Goal: Navigation & Orientation: Find specific page/section

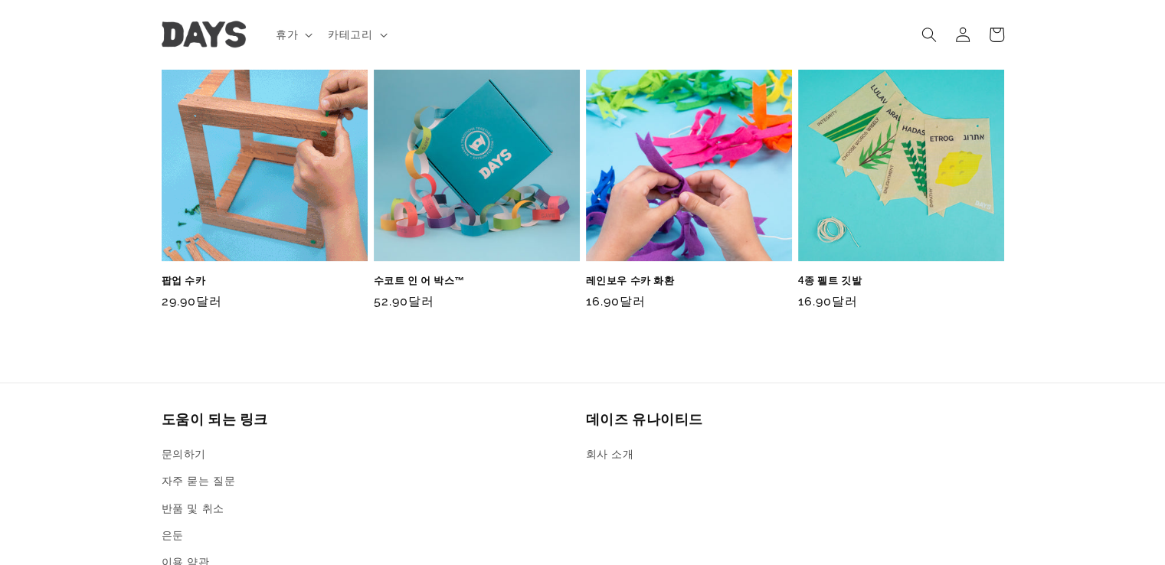
scroll to position [1518, 0]
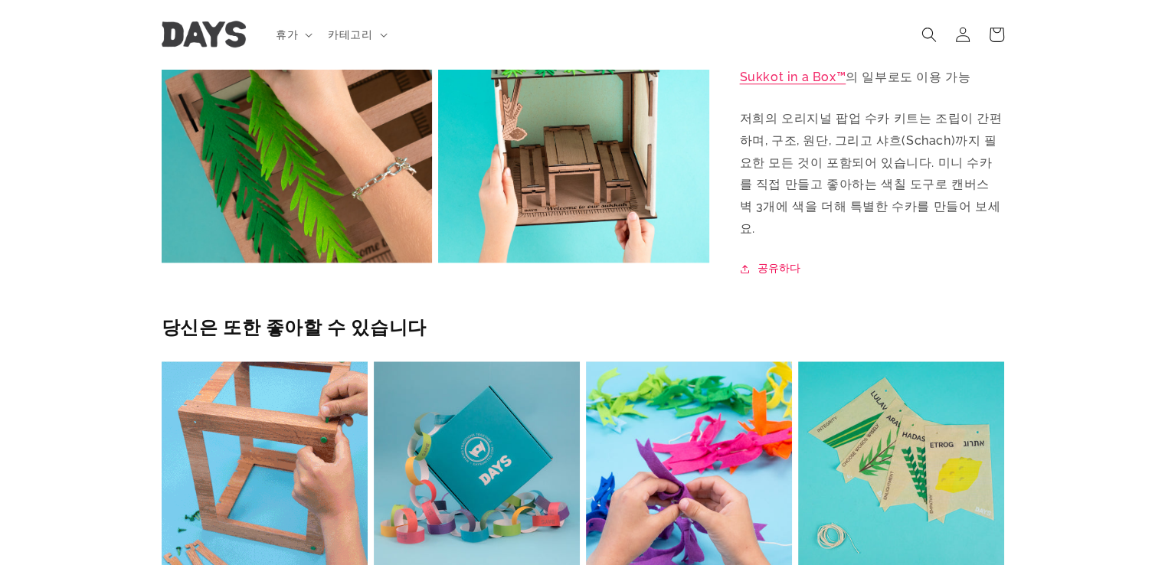
click at [205, 29] on img at bounding box center [204, 34] width 84 height 27
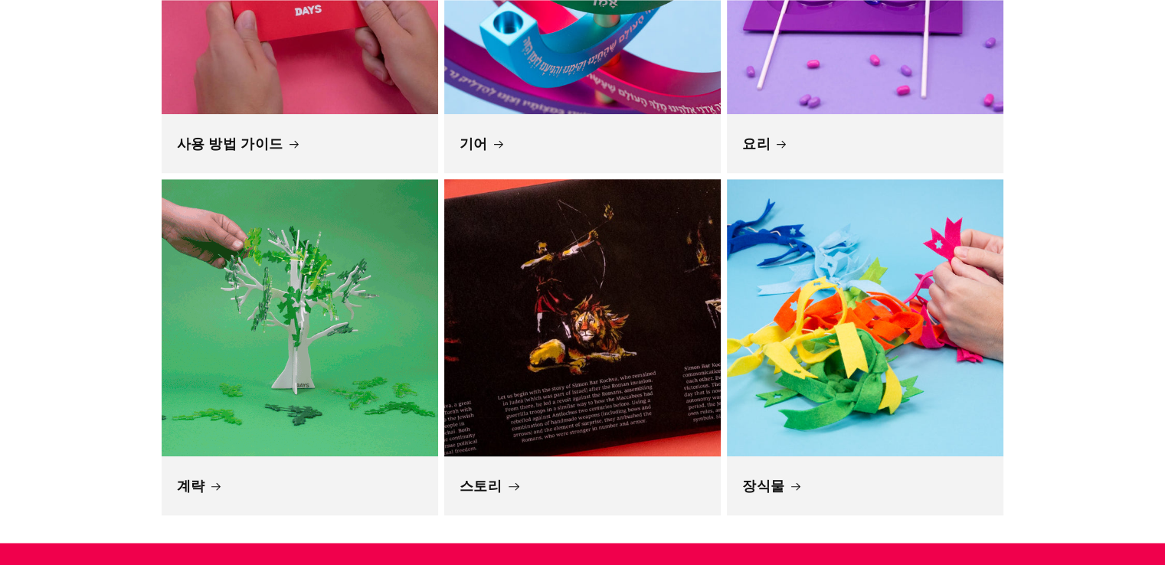
scroll to position [1532, 0]
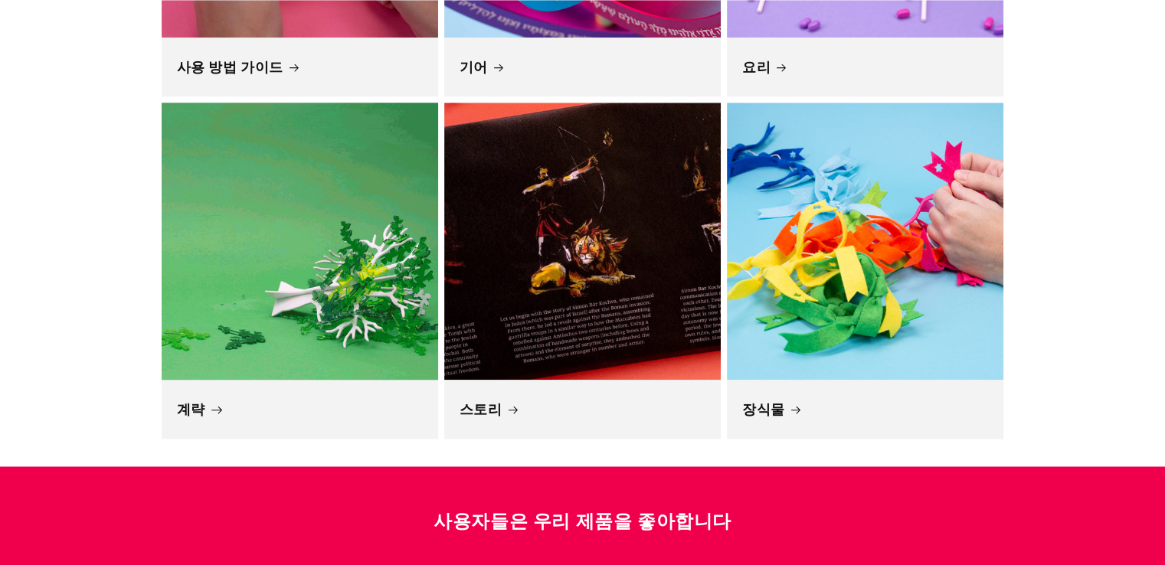
click at [212, 405] on link "계략" at bounding box center [300, 410] width 246 height 18
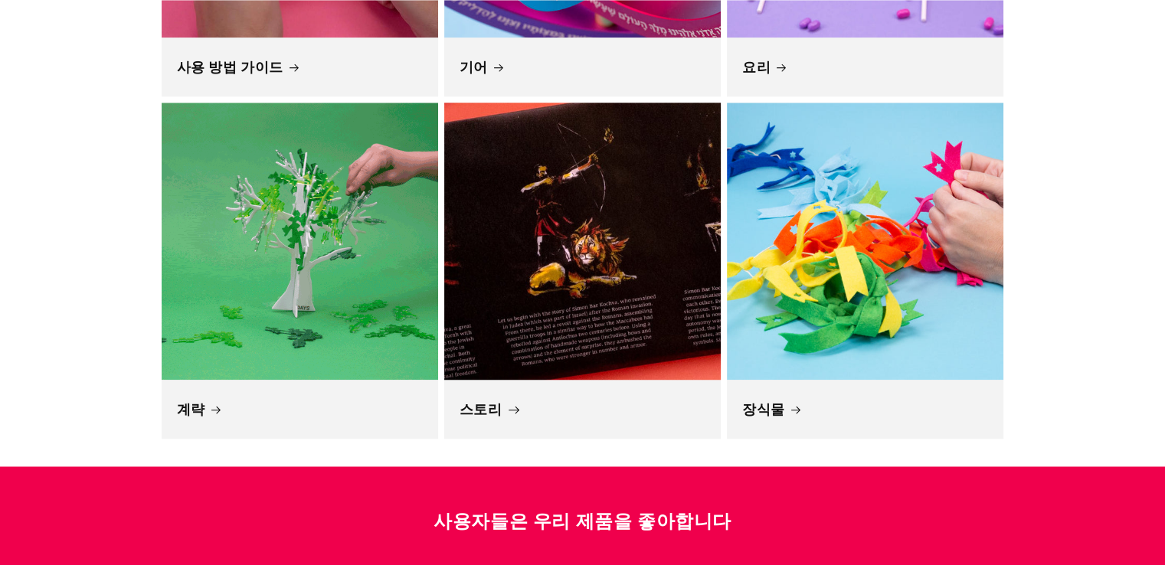
scroll to position [0, 986]
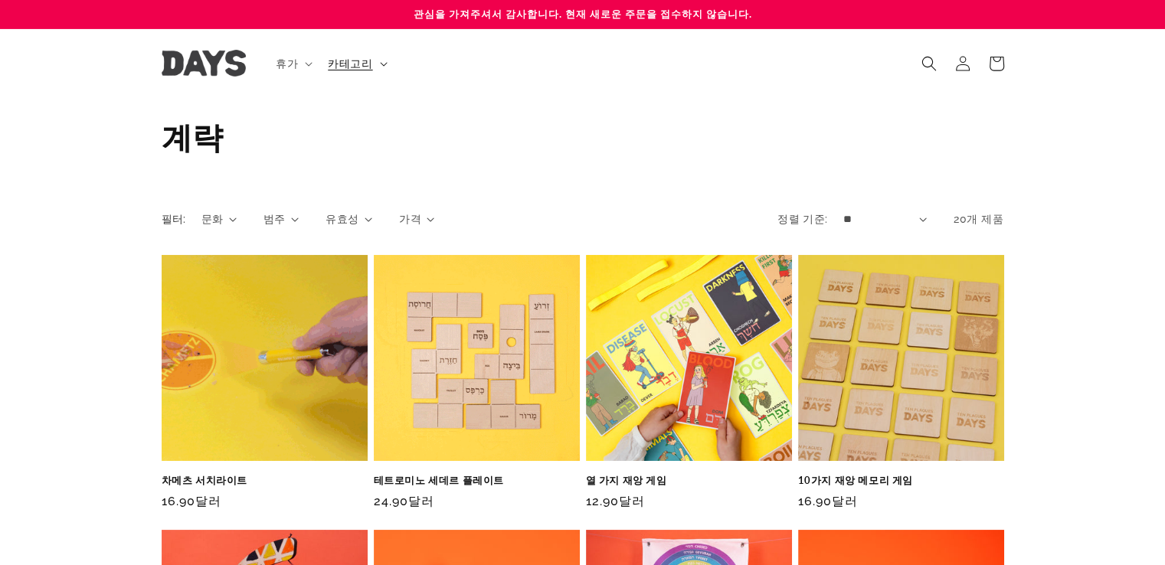
click at [346, 65] on font "카테고리" at bounding box center [350, 63] width 44 height 12
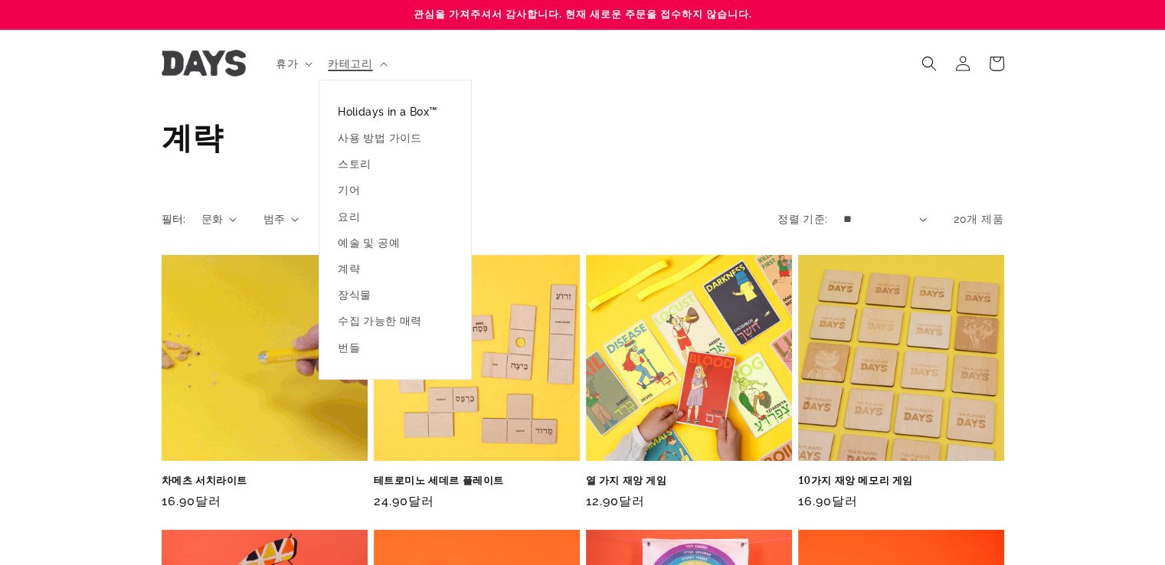
click at [355, 111] on font "Holidays in a Box™" at bounding box center [388, 112] width 100 height 12
